Goal: Transaction & Acquisition: Purchase product/service

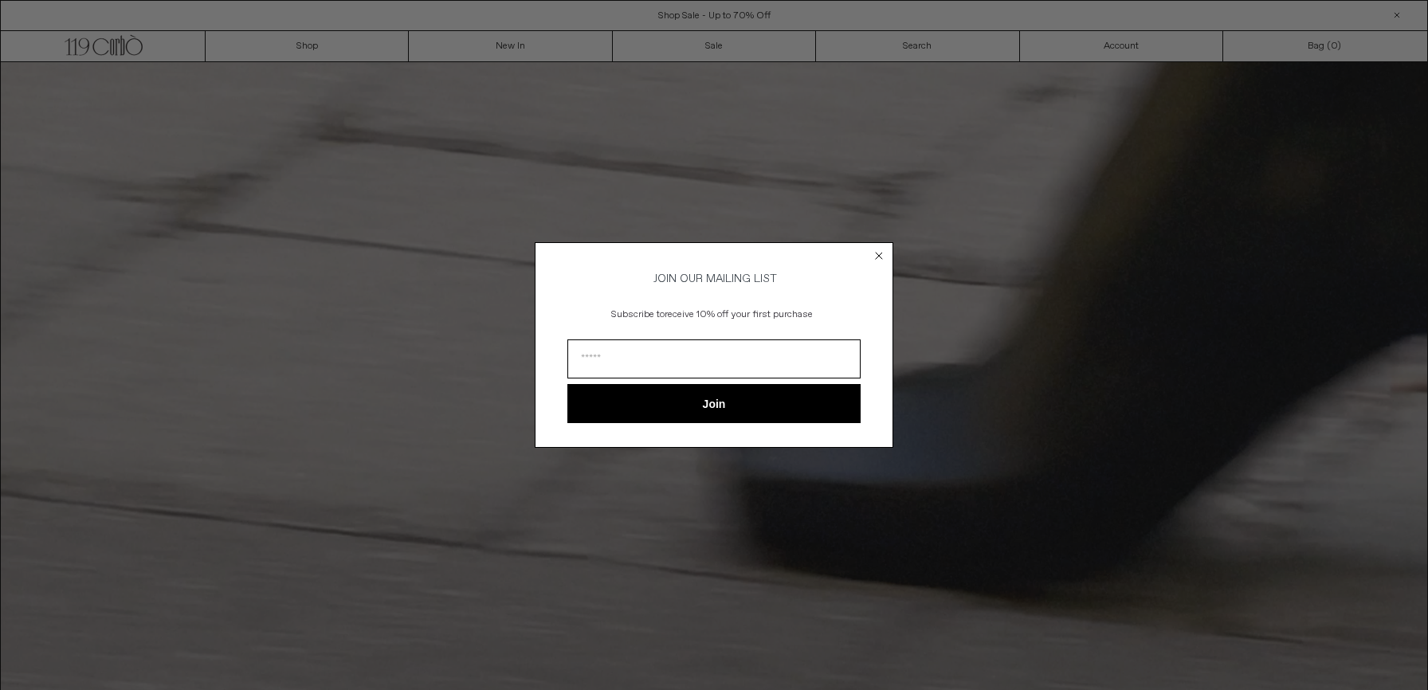
click at [880, 253] on icon "Close dialog" at bounding box center [879, 256] width 6 height 6
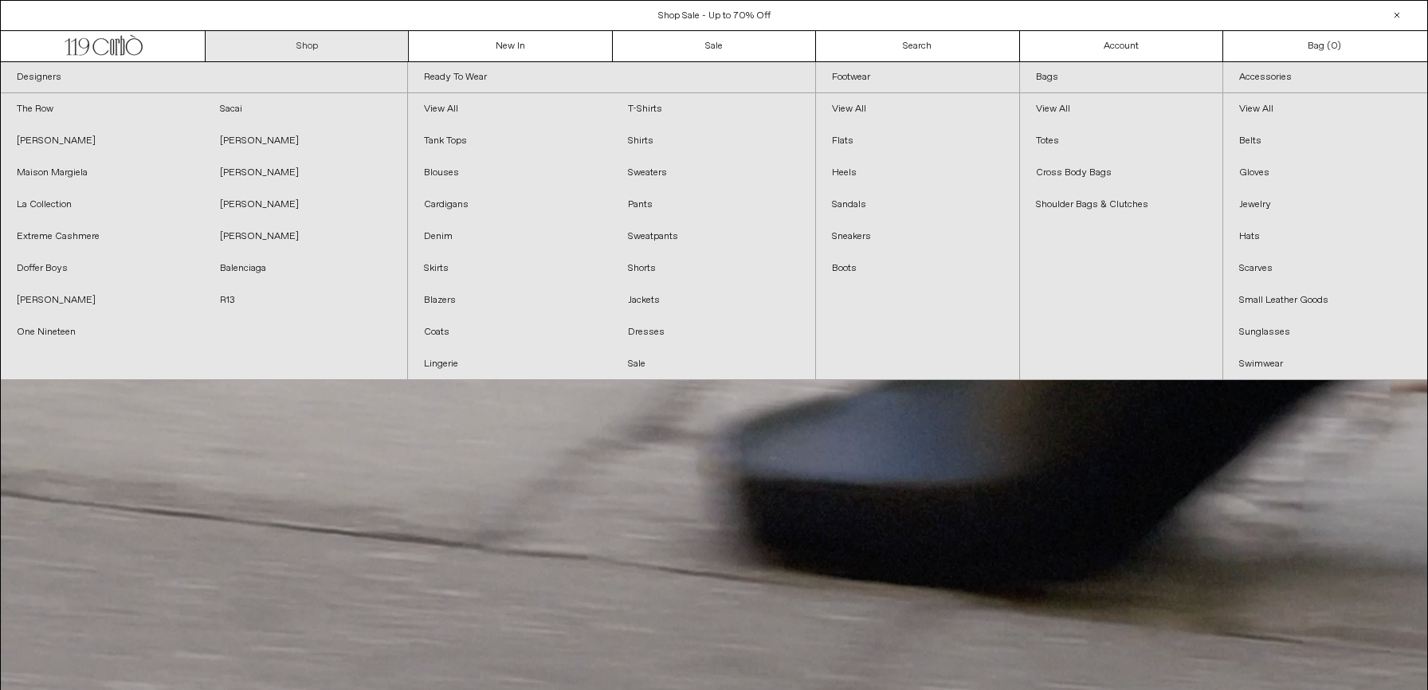
click at [308, 50] on link "Shop" at bounding box center [307, 46] width 203 height 30
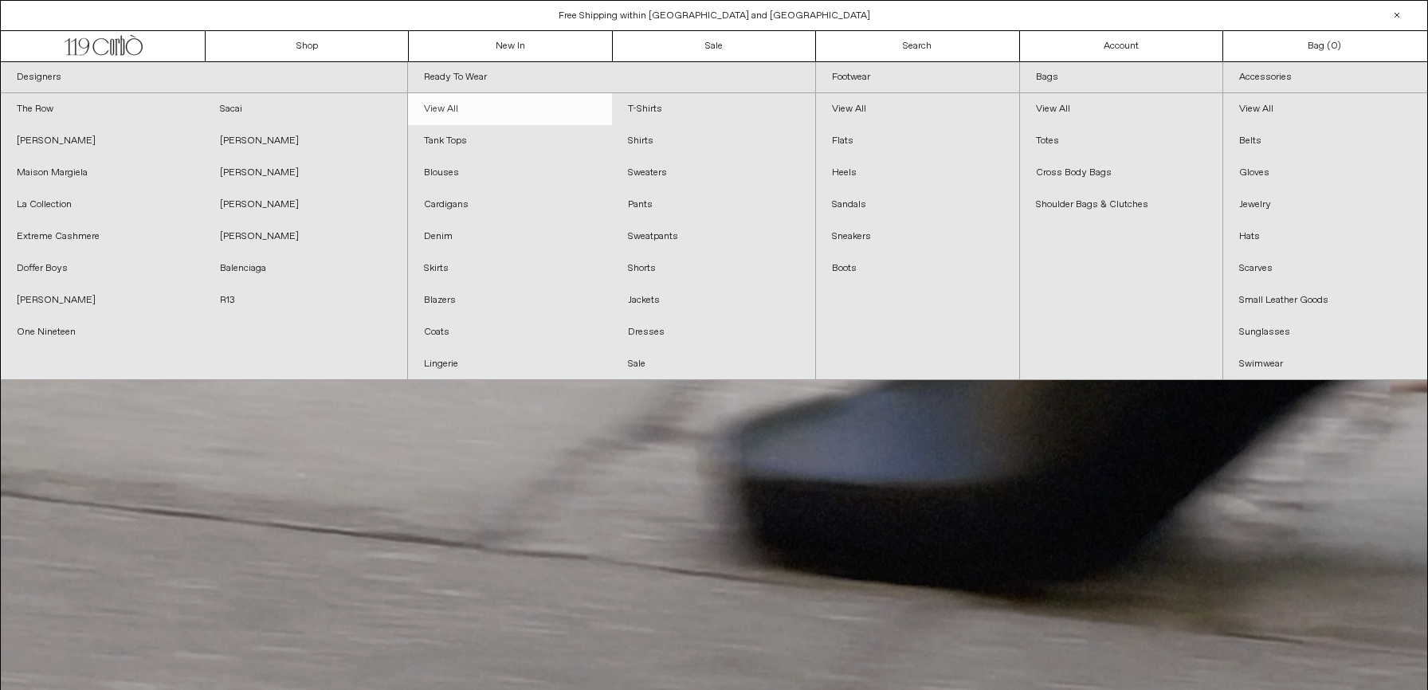
click at [442, 108] on link "View All" at bounding box center [509, 109] width 203 height 32
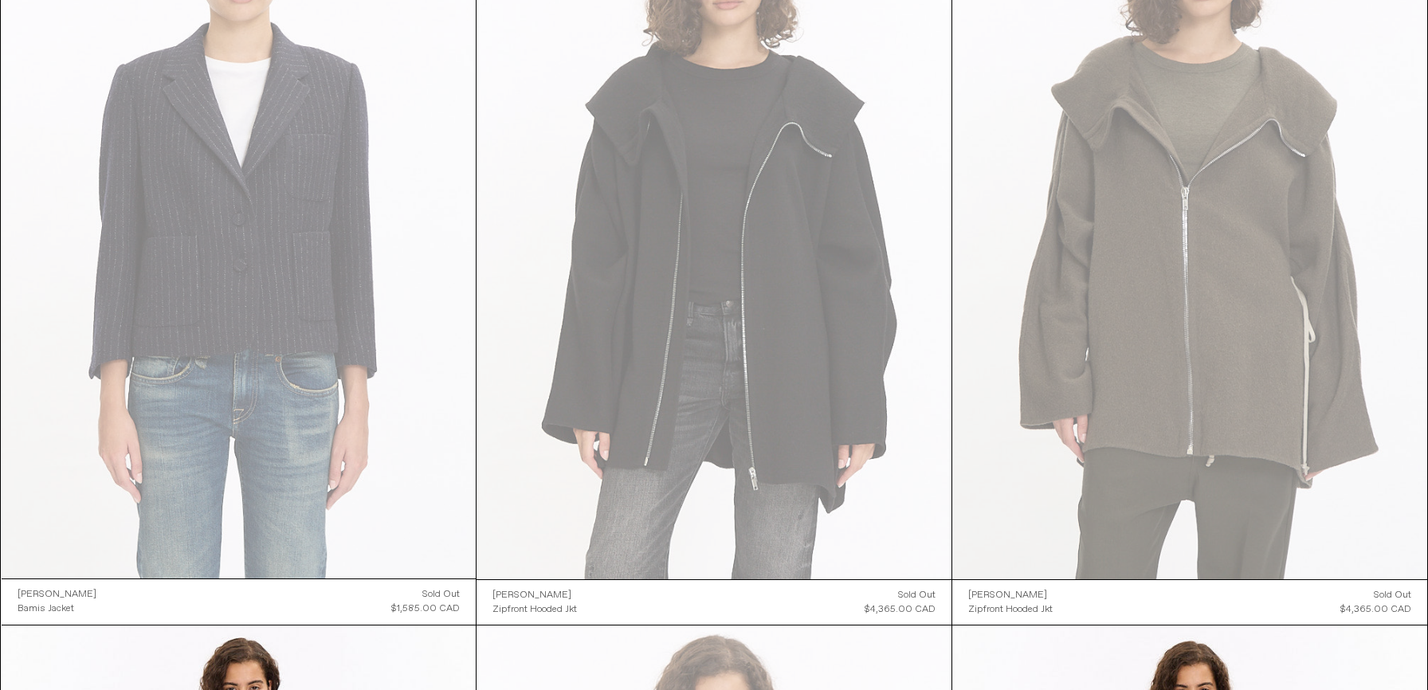
scroll to position [22138, 0]
